Goal: Find specific page/section: Find specific page/section

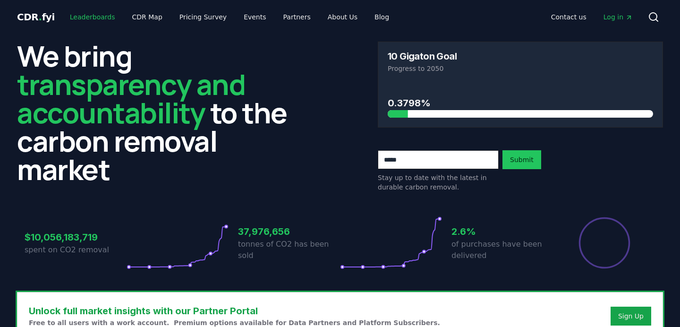
click at [93, 21] on link "Leaderboards" at bounding box center [92, 16] width 60 height 17
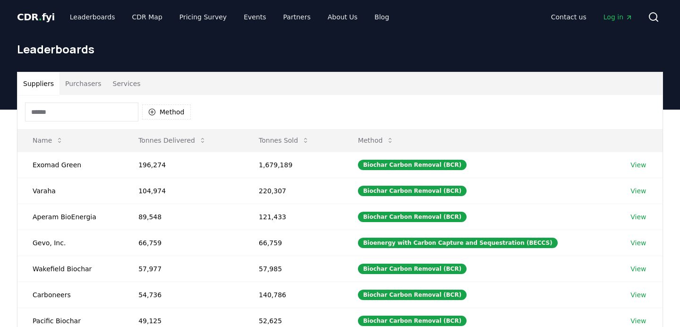
click at [73, 112] on input at bounding box center [81, 111] width 113 height 19
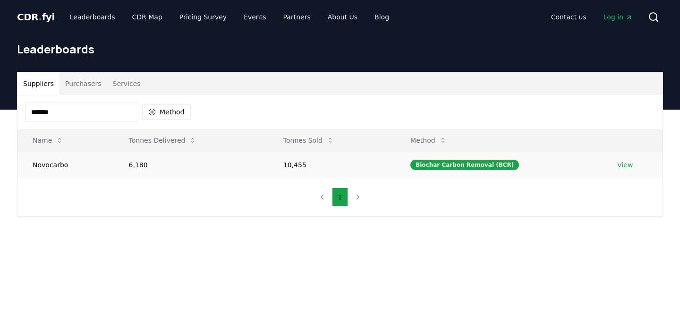
type input "*******"
click at [59, 166] on td "Novocarbo" at bounding box center [65, 165] width 96 height 26
click at [629, 165] on link "View" at bounding box center [625, 164] width 16 height 9
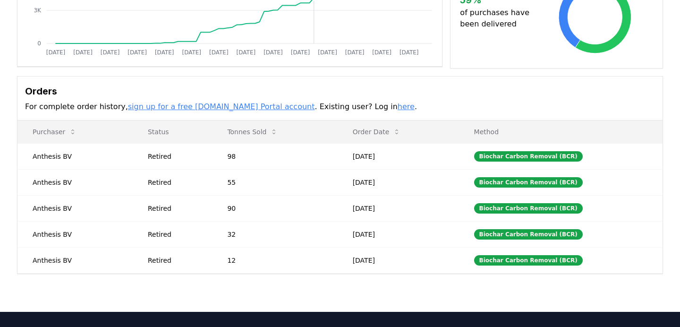
scroll to position [204, 0]
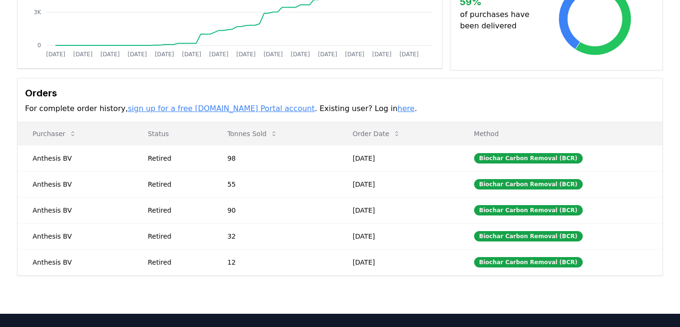
click at [398, 108] on link "here" at bounding box center [406, 108] width 17 height 9
